Goal: Book appointment/travel/reservation

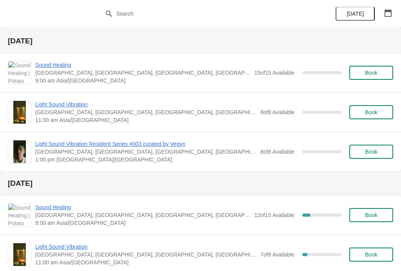
scroll to position [719, 0]
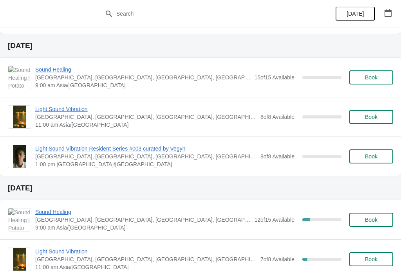
click at [376, 117] on span "Book" at bounding box center [371, 117] width 13 height 6
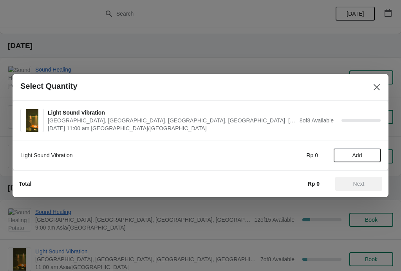
click at [365, 155] on span "Add" at bounding box center [357, 155] width 33 height 6
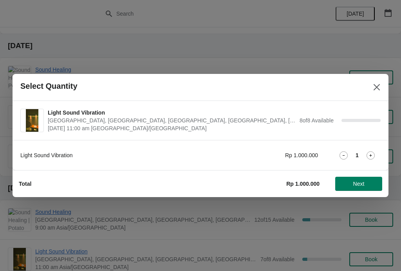
click at [363, 188] on button "Next" at bounding box center [358, 184] width 47 height 14
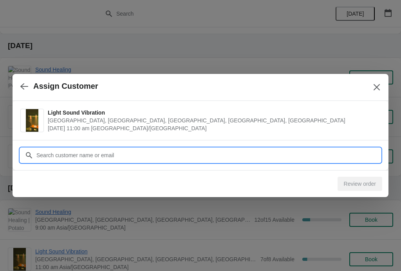
click at [164, 152] on input "Customer" at bounding box center [208, 155] width 345 height 14
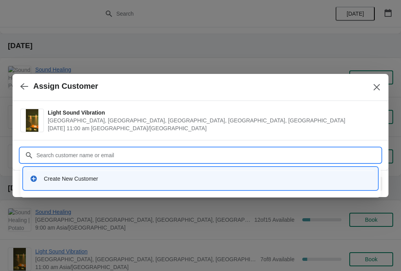
click at [235, 182] on div "Create New Customer" at bounding box center [207, 179] width 327 height 8
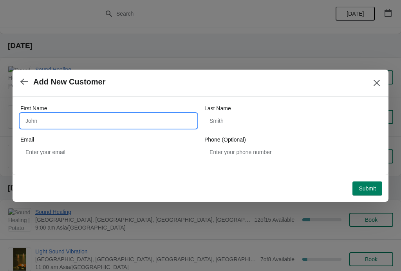
click at [125, 122] on input "First Name" at bounding box center [108, 121] width 176 height 14
type input "Yuka"
click at [370, 184] on button "Submit" at bounding box center [367, 189] width 30 height 14
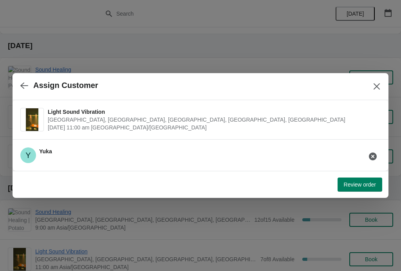
click at [375, 157] on icon "button" at bounding box center [373, 157] width 8 height 8
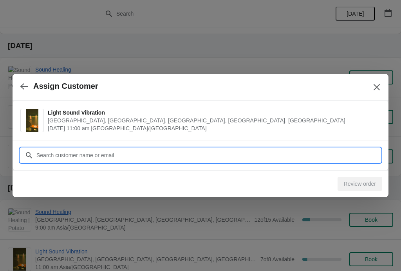
click at [312, 159] on input "Customer" at bounding box center [208, 155] width 345 height 14
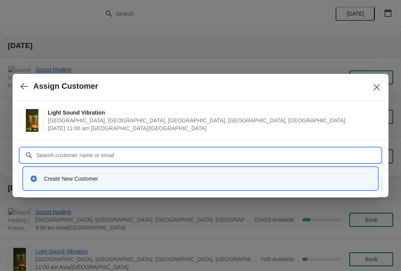
click at [43, 179] on div "Create New Customer" at bounding box center [200, 179] width 341 height 8
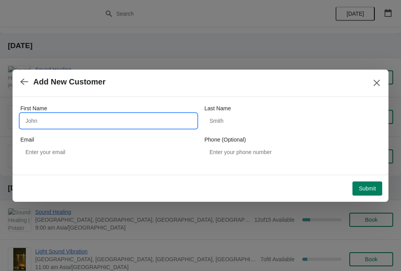
click at [31, 116] on input "First Name" at bounding box center [108, 121] width 176 height 14
type input "Yuka"
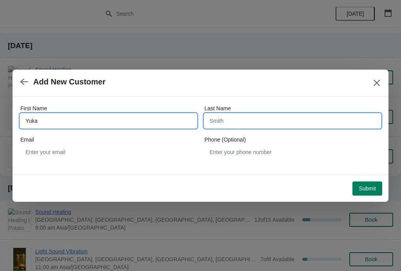
click at [298, 123] on input "Last Name" at bounding box center [292, 121] width 176 height 14
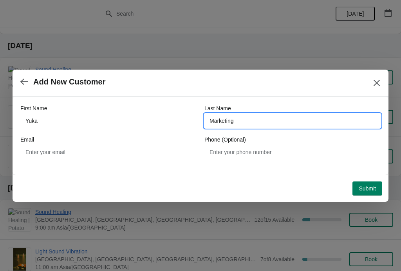
type input "Marketing"
click at [369, 186] on span "Submit" at bounding box center [367, 189] width 17 height 6
